Goal: Task Accomplishment & Management: Manage account settings

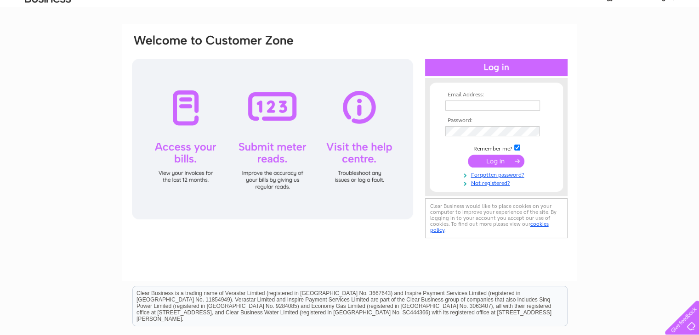
scroll to position [46, 0]
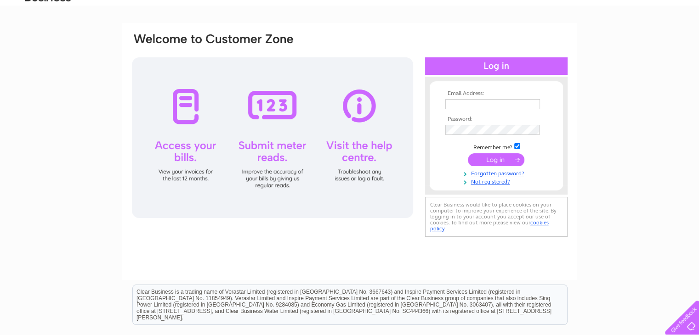
type input "[EMAIL_ADDRESS][DOMAIN_NAME]"
click at [496, 159] on input "submit" at bounding box center [496, 160] width 57 height 13
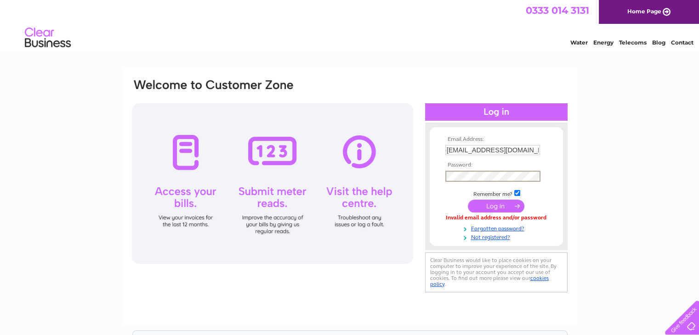
click at [320, 176] on div "Email Address: info@pentlandlodgehouse.co.uk Password:" at bounding box center [350, 186] width 438 height 217
click at [468, 200] on input "submit" at bounding box center [496, 206] width 57 height 13
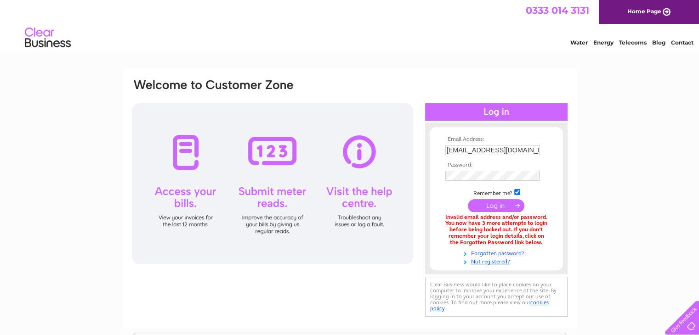
click at [511, 254] on link "Forgotten password?" at bounding box center [497, 253] width 104 height 9
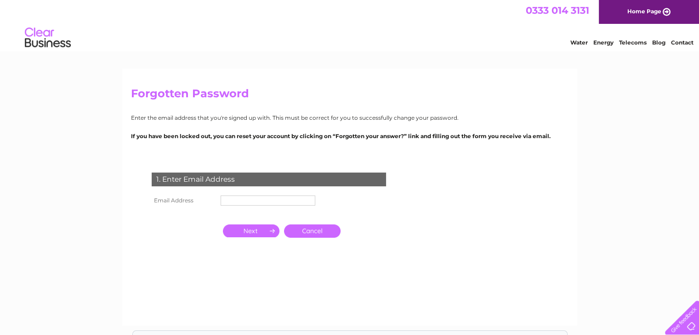
click at [233, 198] on input "text" at bounding box center [268, 201] width 95 height 10
type input "[EMAIL_ADDRESS][DOMAIN_NAME]"
click at [261, 233] on input "button" at bounding box center [251, 231] width 57 height 13
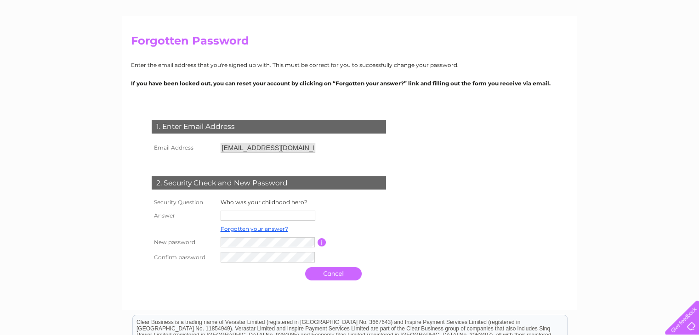
scroll to position [138, 0]
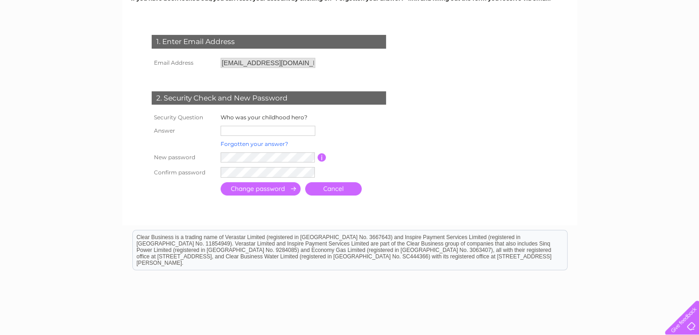
click at [251, 143] on link "Forgotten your answer?" at bounding box center [255, 144] width 68 height 7
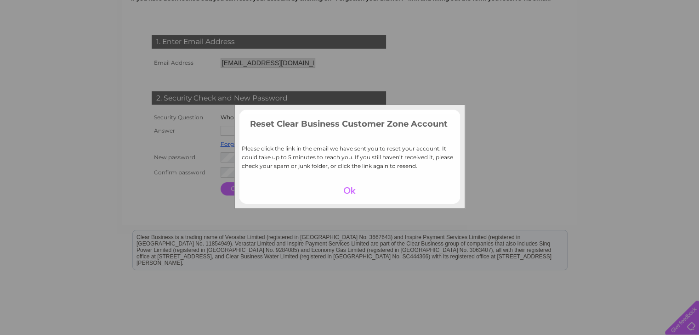
click at [348, 192] on div at bounding box center [349, 190] width 57 height 13
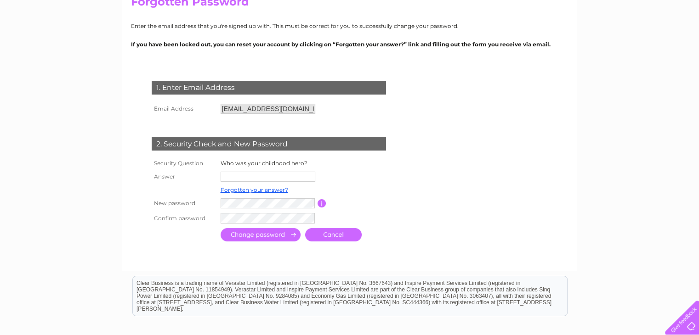
scroll to position [0, 0]
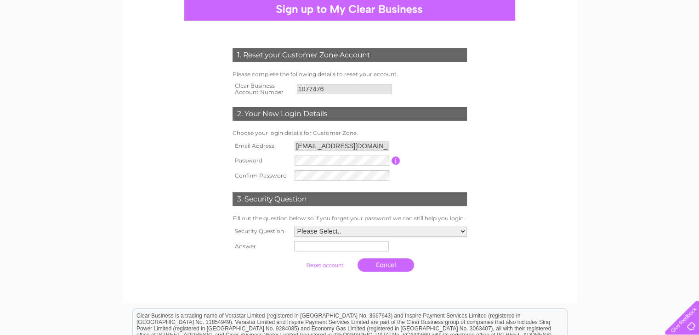
scroll to position [138, 0]
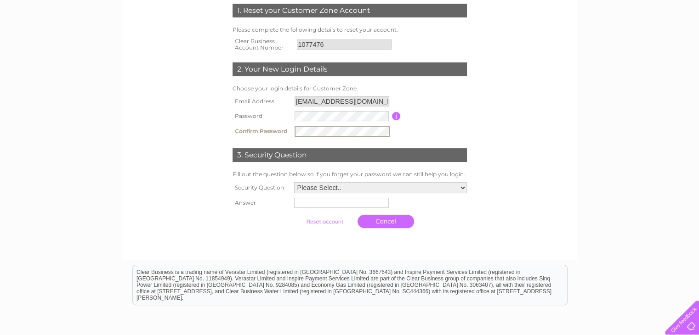
click at [216, 121] on div "1. Reset your Customer Zone Account Please complete the following details to re…" at bounding box center [349, 113] width 277 height 239
click at [254, 178] on td "Fill out the question below so if you forget your password we can still help yo…" at bounding box center [349, 174] width 239 height 11
click at [462, 186] on select "Please Select.. In what town or city was your first job? In what town or city d…" at bounding box center [380, 188] width 174 height 12
select select "5"
click at [293, 182] on select "Please Select.. In what town or city was your first job? In what town or city d…" at bounding box center [380, 188] width 174 height 12
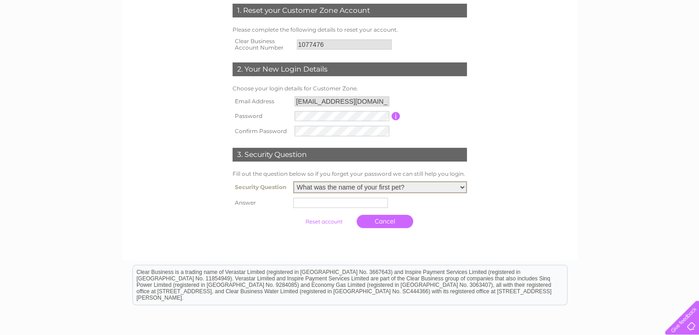
click at [303, 204] on input "text" at bounding box center [340, 203] width 95 height 10
type input "Ziggy"
click at [321, 222] on input "submit" at bounding box center [324, 222] width 57 height 13
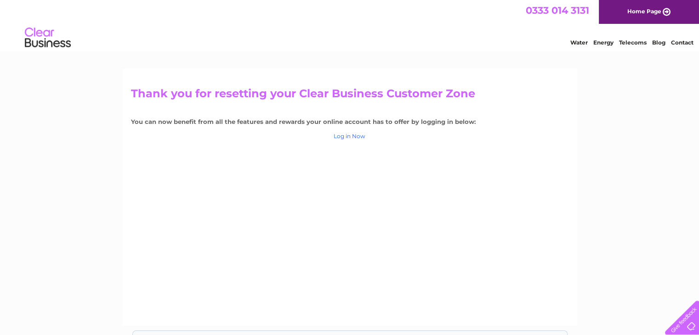
click at [350, 137] on link "Log in Now" at bounding box center [350, 136] width 32 height 7
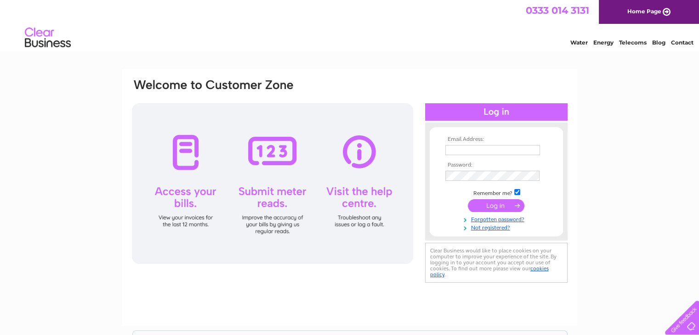
type input "[EMAIL_ADDRESS][DOMAIN_NAME]"
click at [495, 206] on input "submit" at bounding box center [496, 205] width 57 height 13
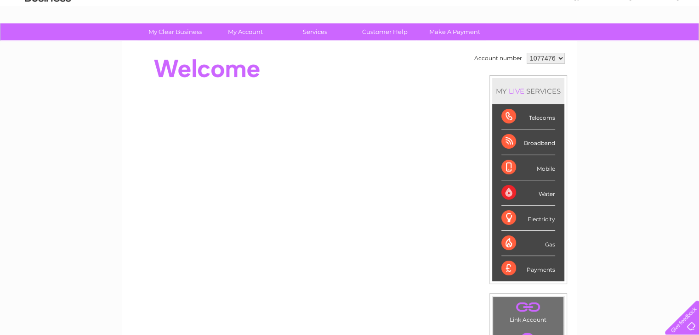
scroll to position [46, 0]
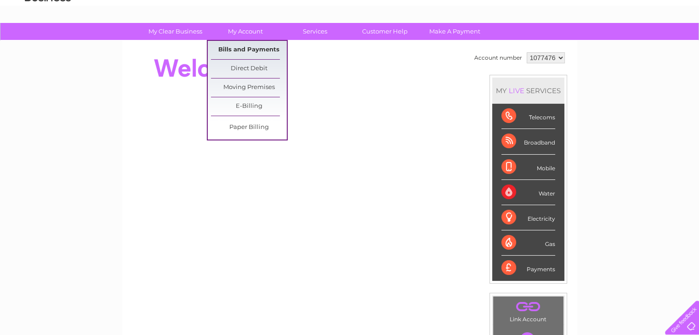
click at [227, 46] on link "Bills and Payments" at bounding box center [249, 50] width 76 height 18
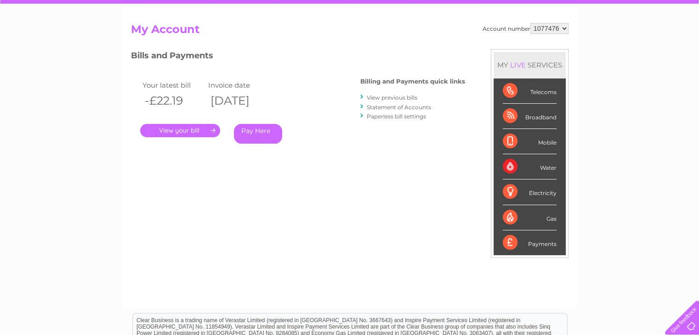
scroll to position [92, 0]
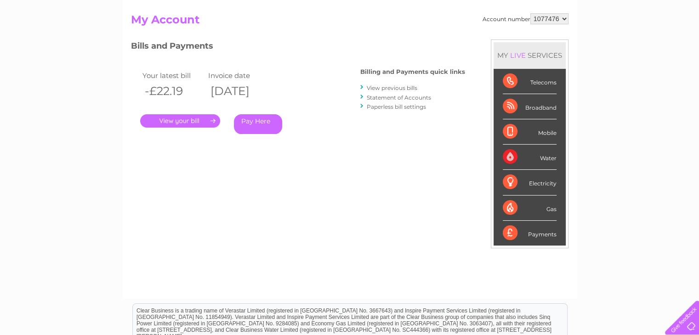
click at [183, 121] on link "." at bounding box center [180, 120] width 80 height 13
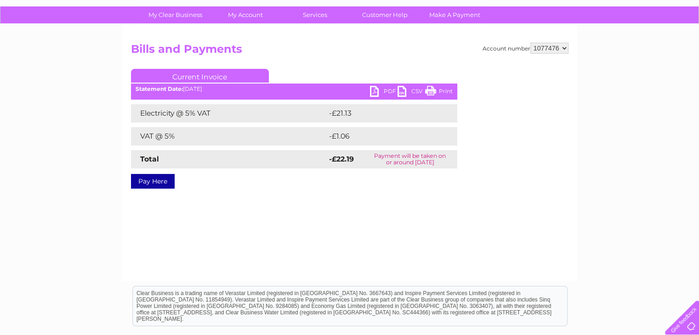
scroll to position [92, 0]
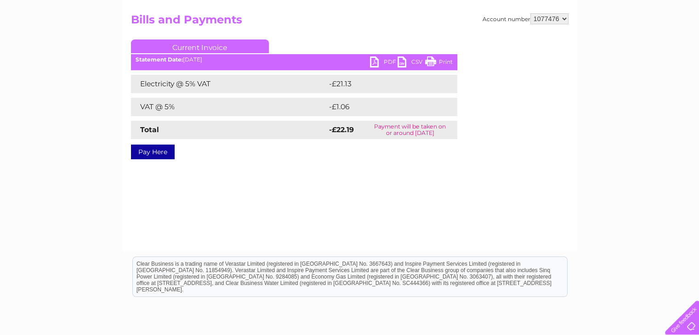
click at [375, 63] on link "PDF" at bounding box center [384, 63] width 28 height 13
